Goal: Task Accomplishment & Management: Manage account settings

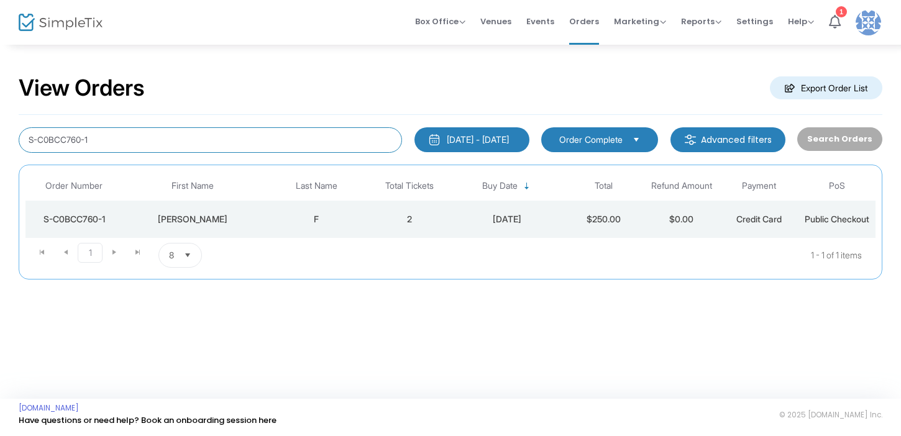
click at [288, 135] on input "S-C0BCC760-1" at bounding box center [210, 139] width 383 height 25
paste input "Order S-D060A2B1-7"
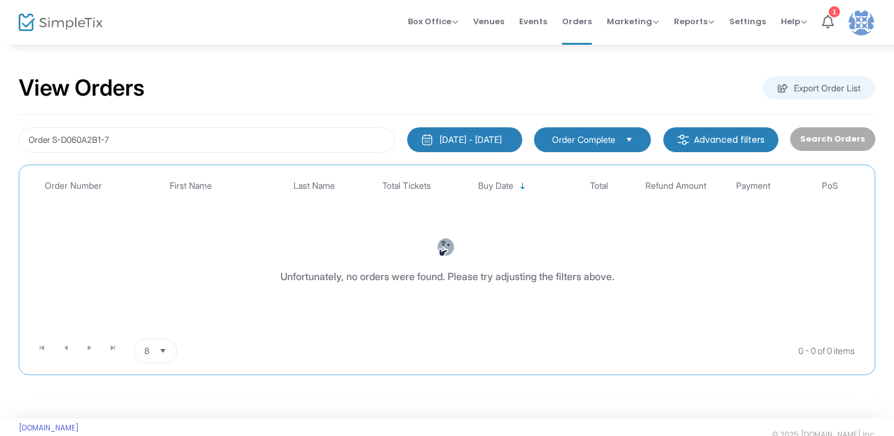
click at [493, 144] on div "[DATE] - [DATE]" at bounding box center [470, 140] width 62 height 12
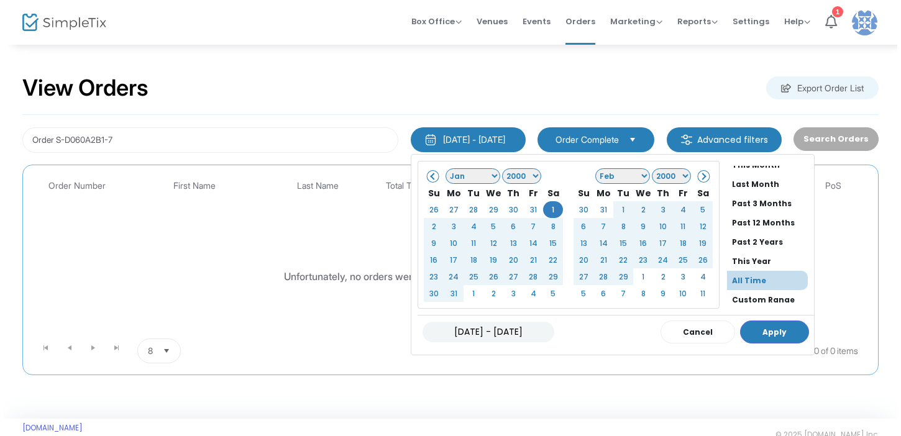
scroll to position [99, 0]
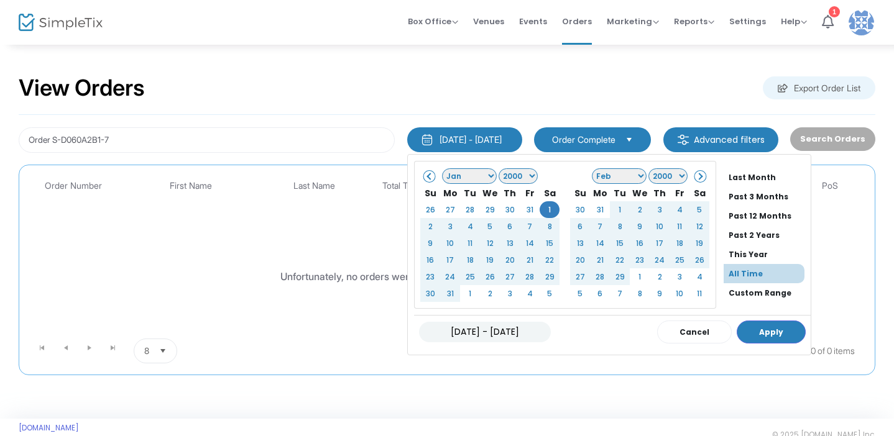
click at [743, 273] on li "All Time" at bounding box center [763, 273] width 81 height 19
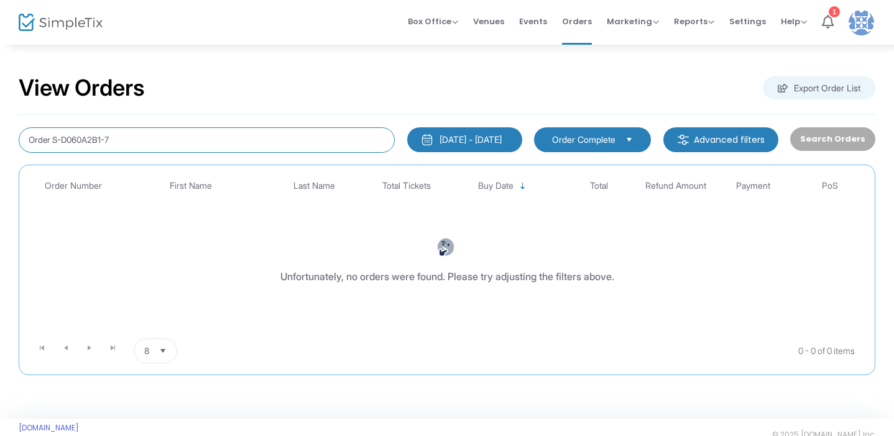
drag, startPoint x: 53, startPoint y: 139, endPoint x: 3, endPoint y: 139, distance: 49.7
click at [4, 139] on div "View Orders Export Order List Order S-D060A2B1-7 [DATE] - [DATE] Last 30 Days […" at bounding box center [447, 231] width 894 height 375
type input "S-D060A2B1-7"
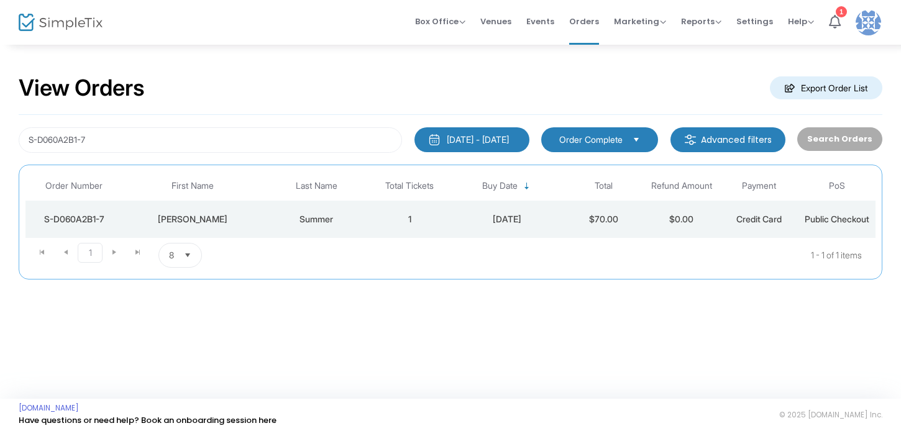
click at [494, 207] on td "[DATE]" at bounding box center [507, 219] width 116 height 37
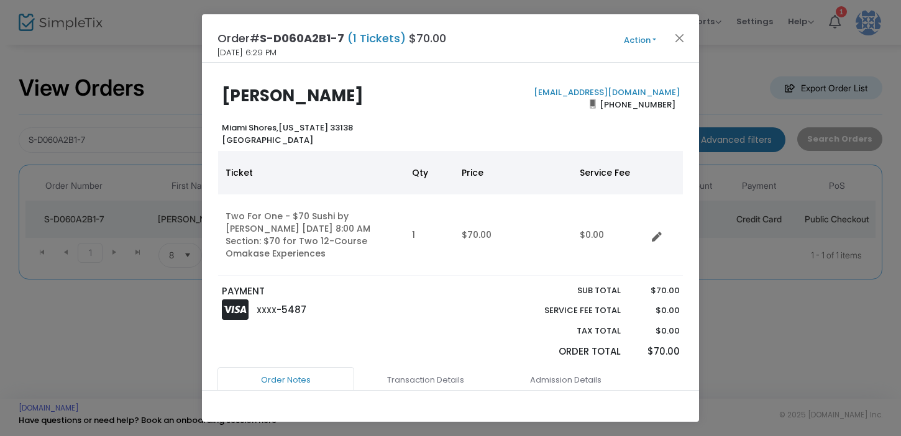
scroll to position [21, 0]
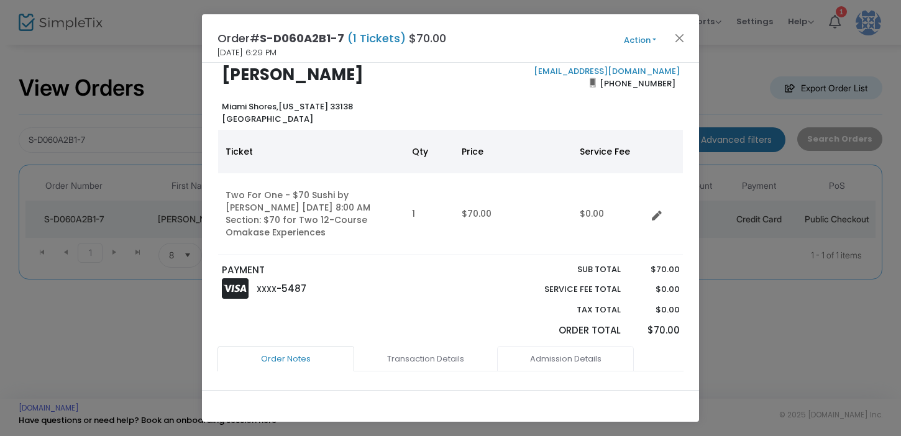
click at [579, 359] on link "Admission Details" at bounding box center [565, 359] width 137 height 26
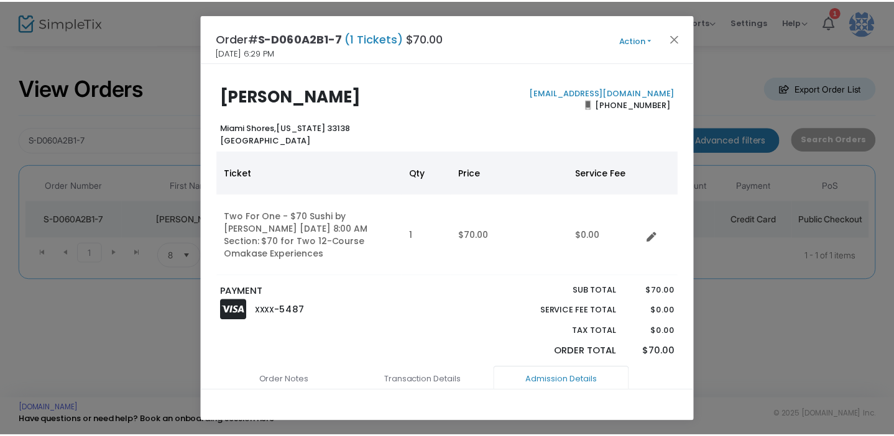
scroll to position [0, 0]
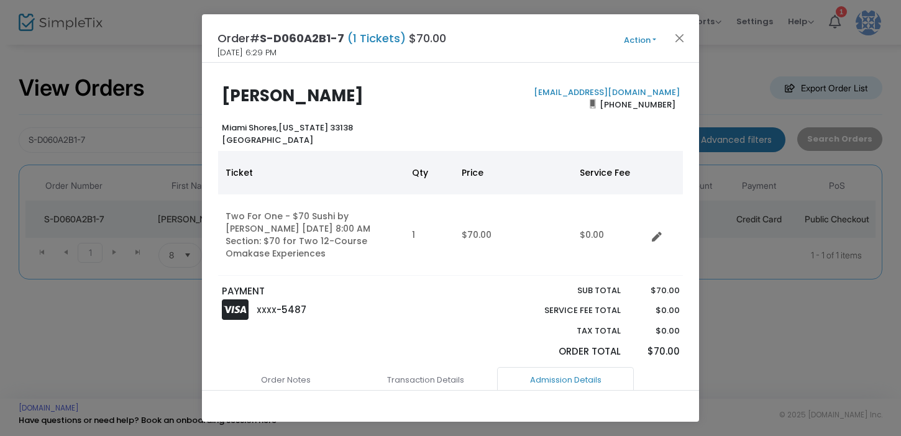
click at [637, 44] on button "Action" at bounding box center [640, 41] width 75 height 14
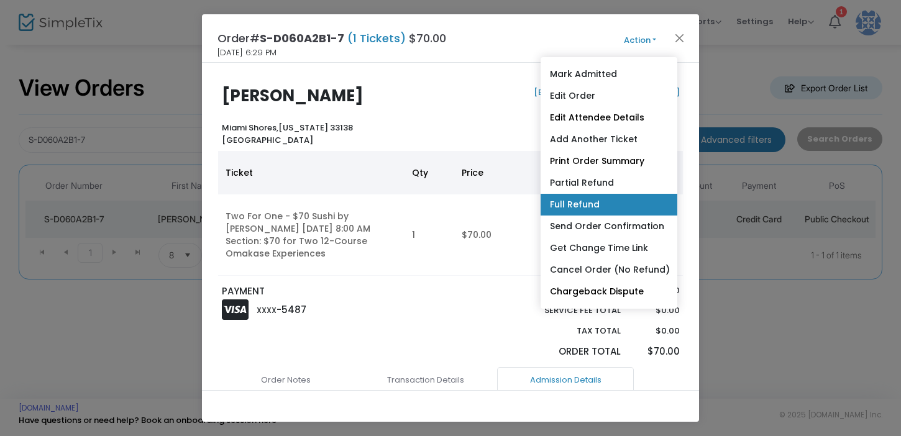
click at [585, 199] on link "Full Refund" at bounding box center [609, 205] width 137 height 22
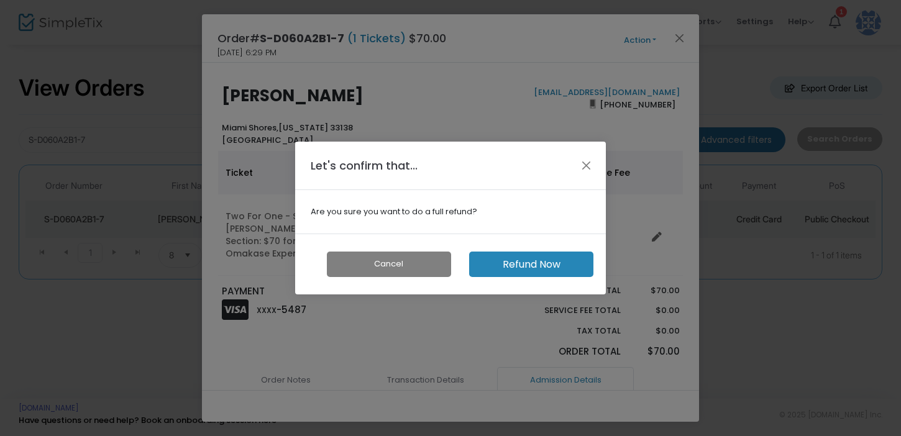
click at [503, 268] on button "Refund Now" at bounding box center [531, 264] width 124 height 25
